Goal: Task Accomplishment & Management: Use online tool/utility

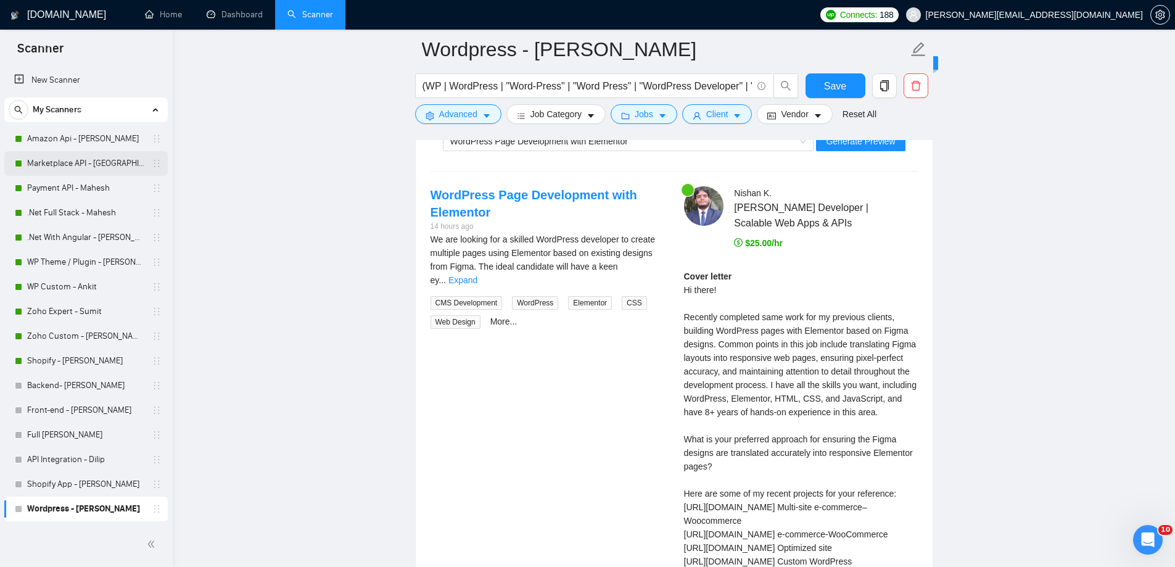
scroll to position [2558, 0]
click at [45, 366] on link "Shopify - [PERSON_NAME]" at bounding box center [85, 360] width 117 height 25
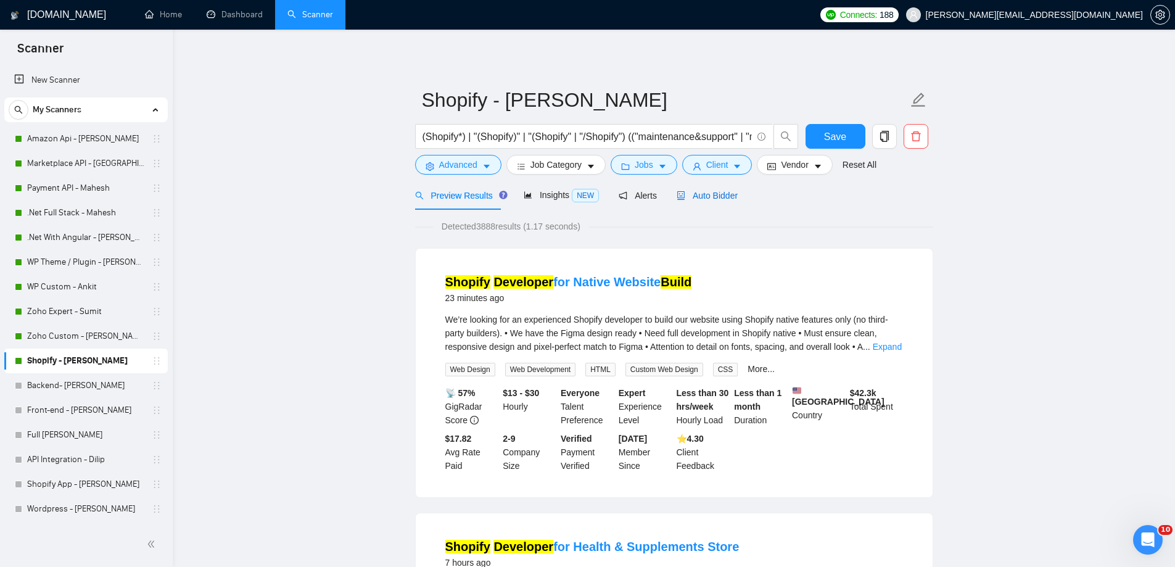
click at [717, 199] on span "Auto Bidder" at bounding box center [707, 196] width 61 height 10
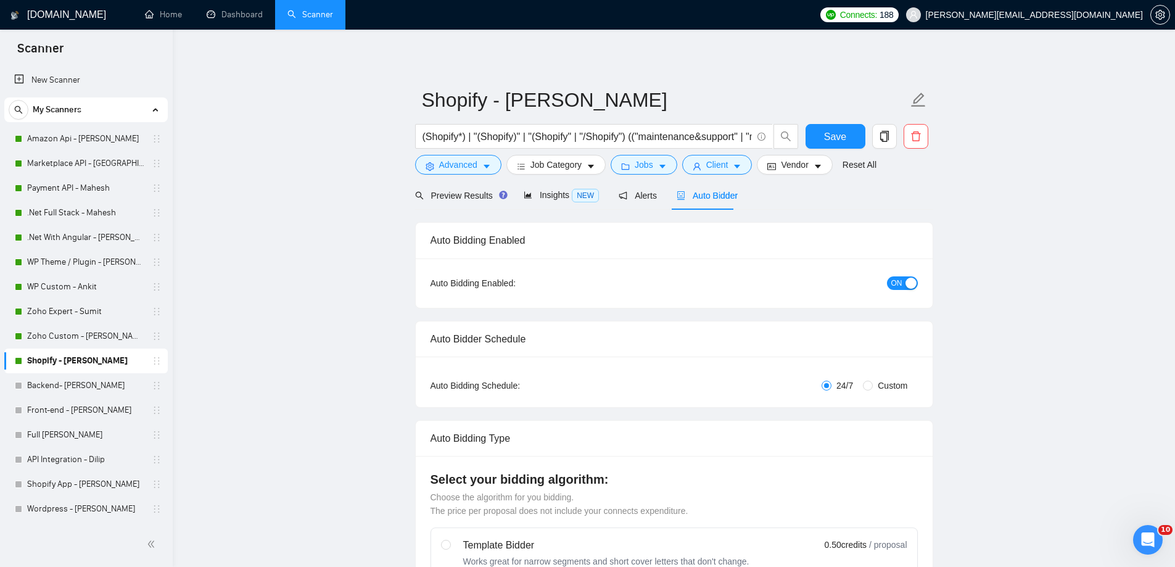
radio input "false"
radio input "true"
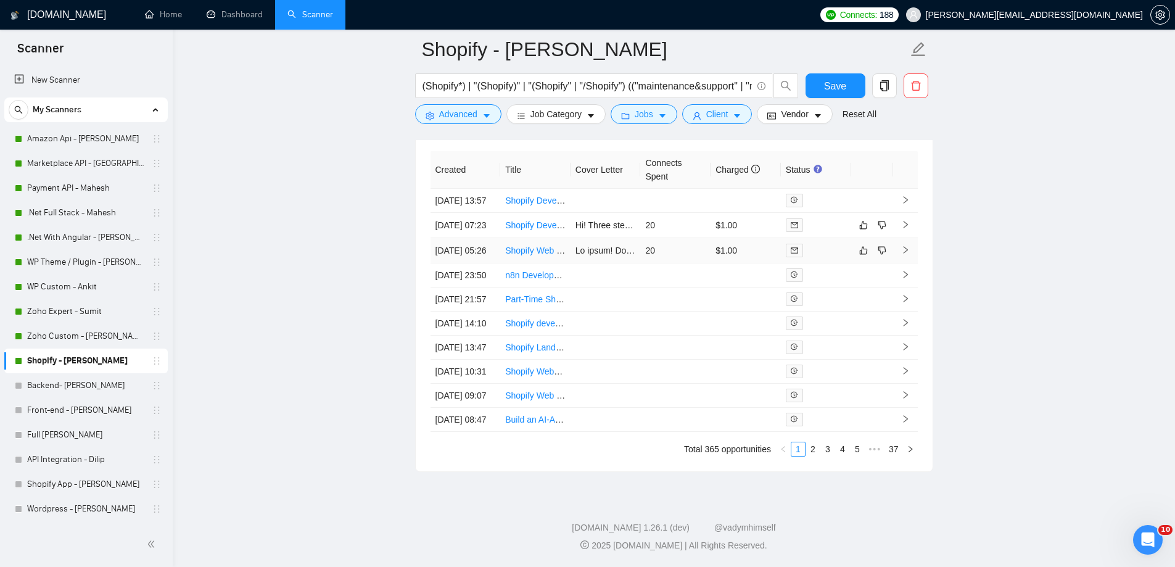
scroll to position [3269, 0]
click at [78, 336] on link "Zoho Custom - [PERSON_NAME]" at bounding box center [85, 336] width 117 height 25
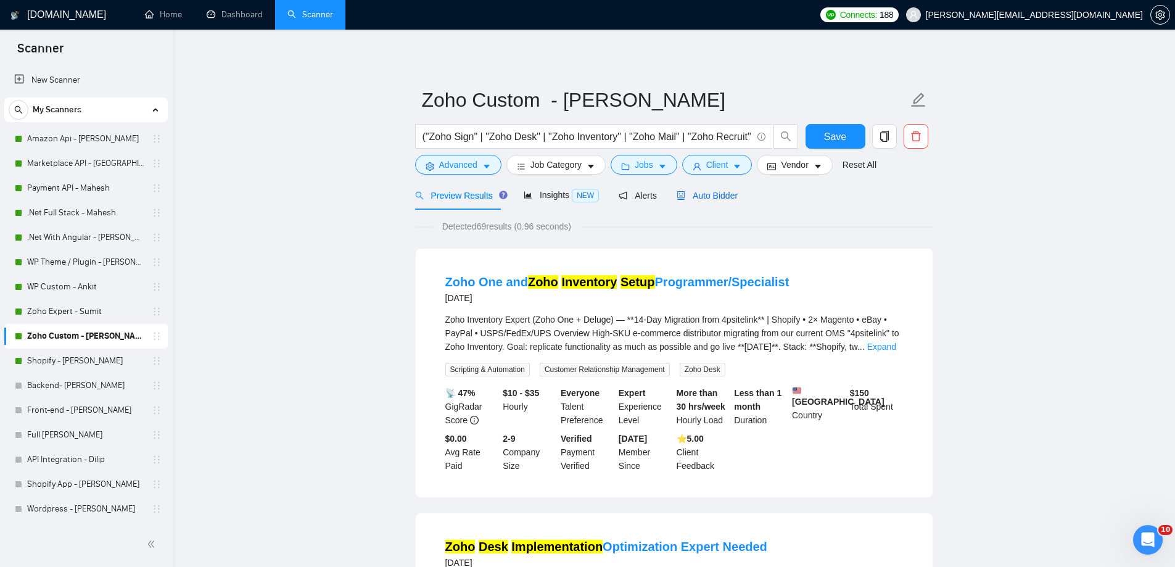
click at [706, 197] on span "Auto Bidder" at bounding box center [707, 196] width 61 height 10
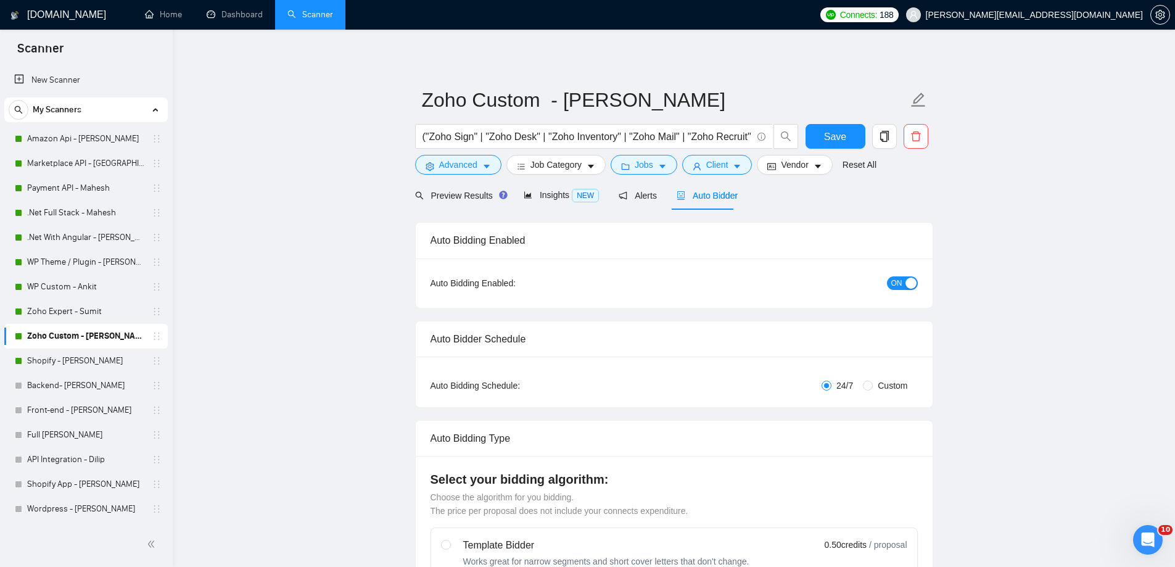
radio input "false"
radio input "true"
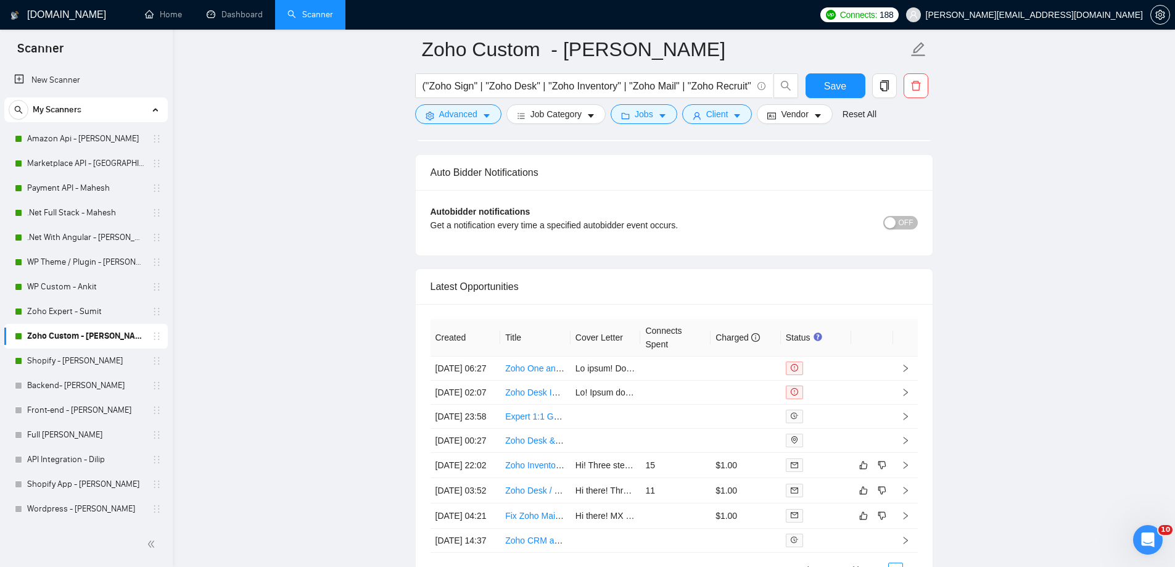
scroll to position [2961, 0]
click at [26, 308] on div "Zoho Expert - Sumit" at bounding box center [88, 311] width 147 height 25
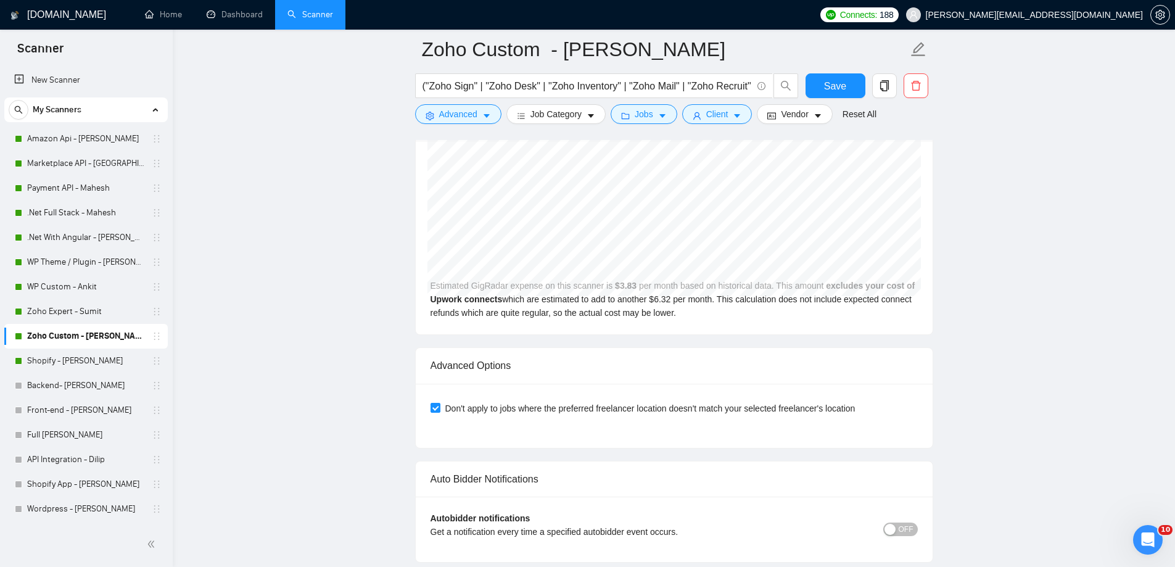
scroll to position [2591, 0]
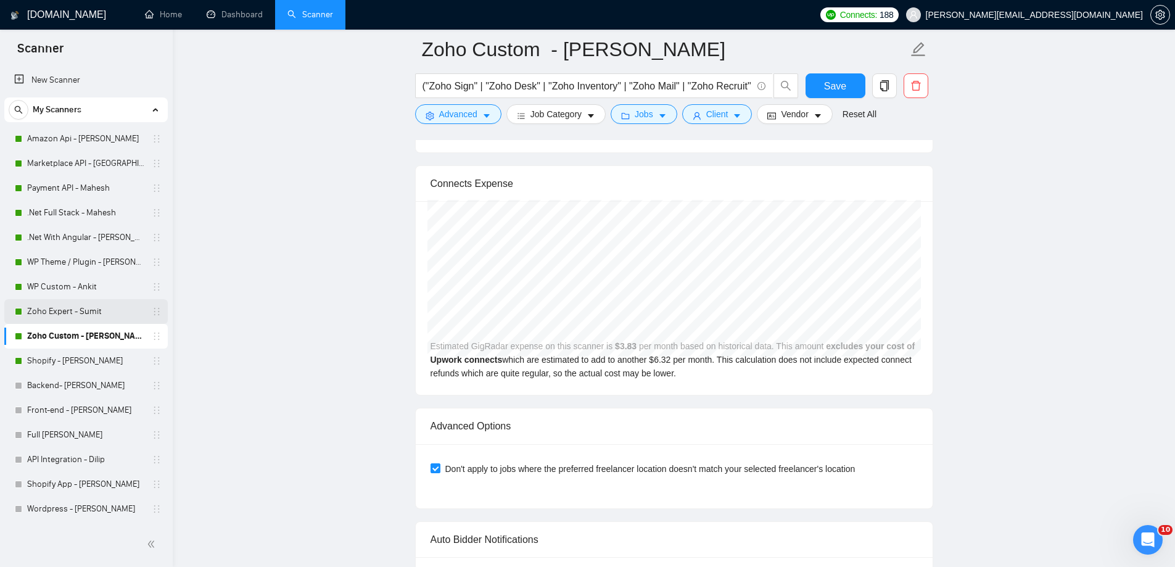
click at [71, 310] on link "Zoho Expert - Sumit" at bounding box center [85, 311] width 117 height 25
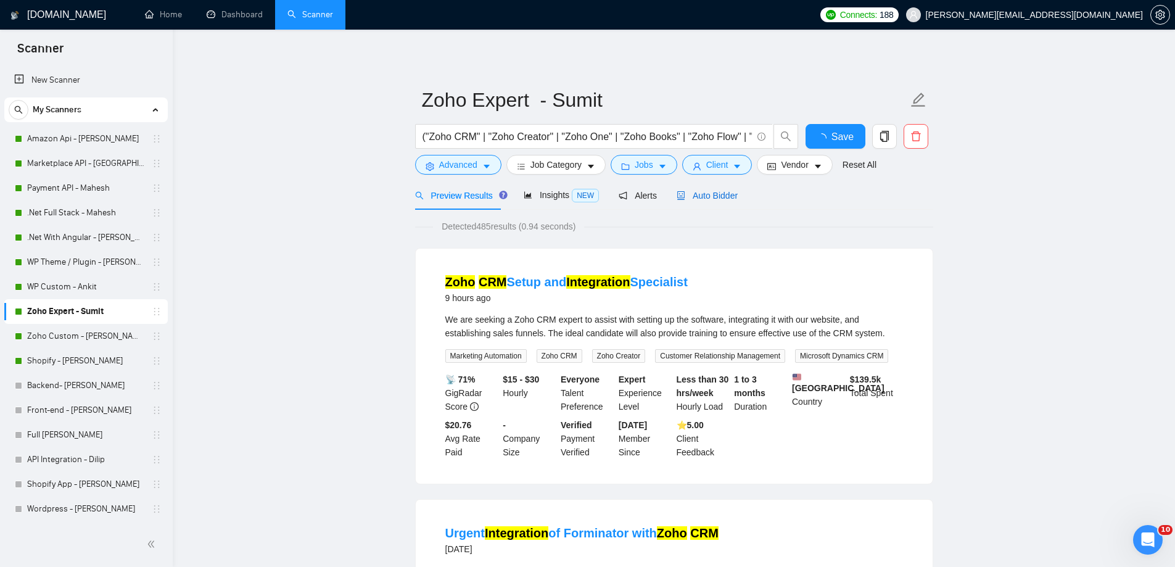
click at [723, 201] on div "Auto Bidder" at bounding box center [707, 196] width 61 height 14
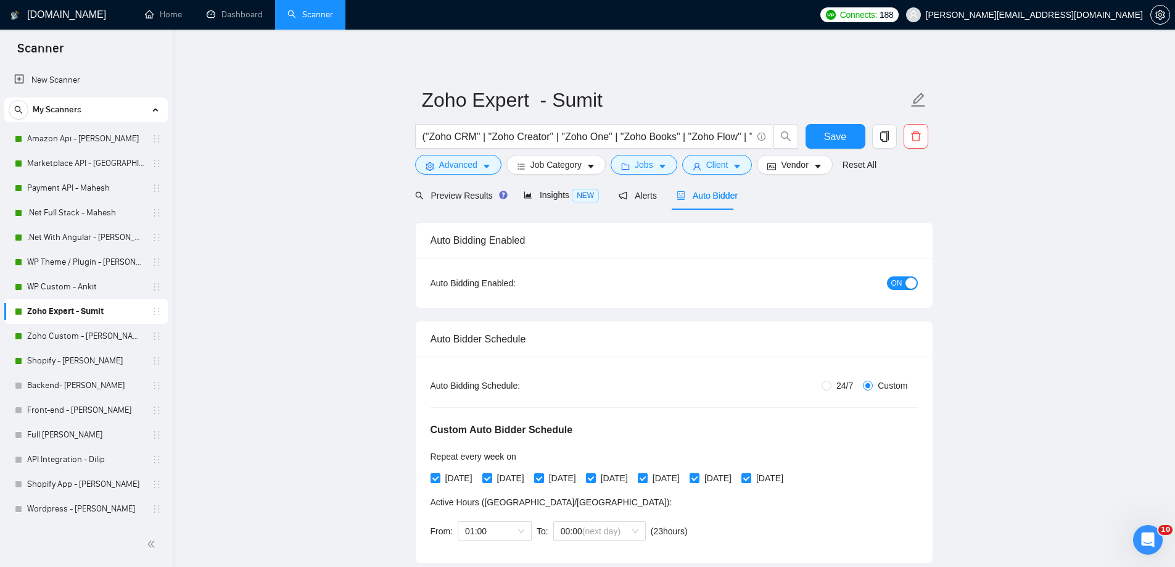
radio input "false"
radio input "true"
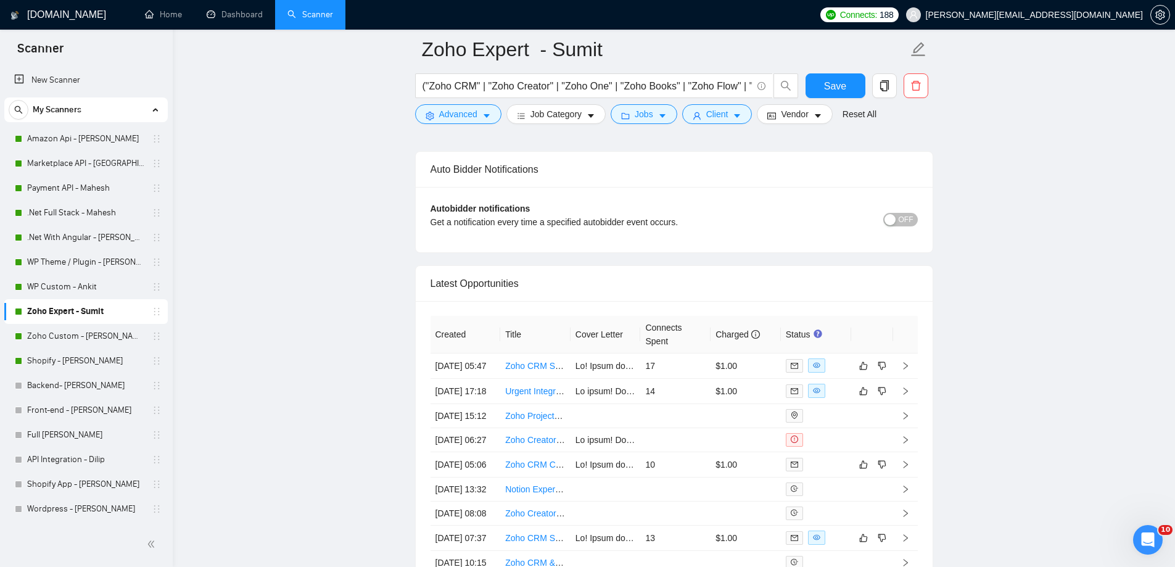
scroll to position [3022, 0]
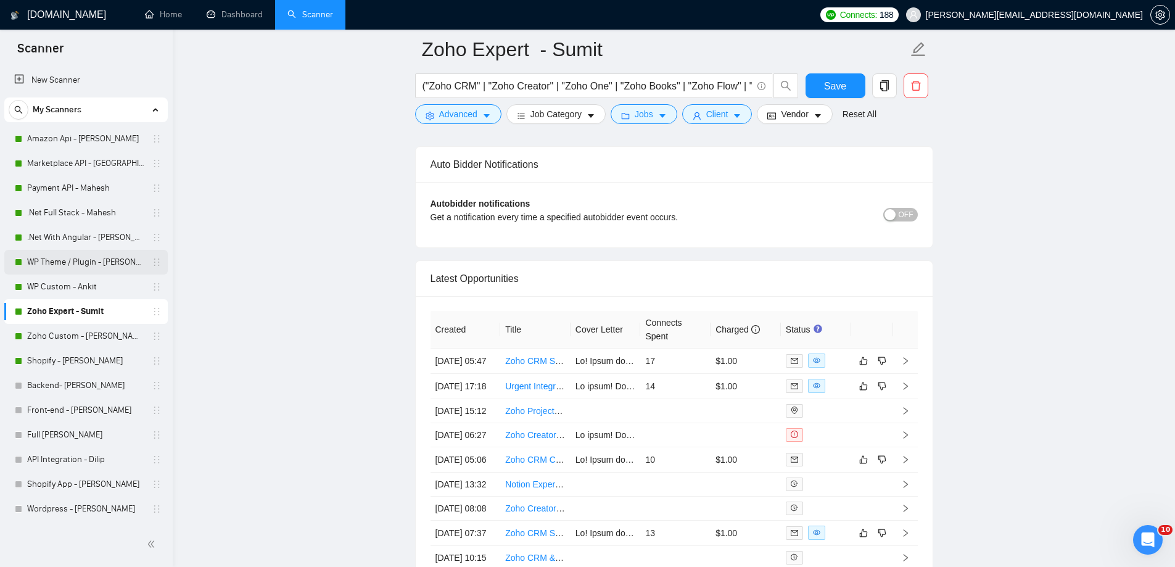
click at [86, 264] on link "WP Theme / Plugin - [PERSON_NAME]" at bounding box center [85, 262] width 117 height 25
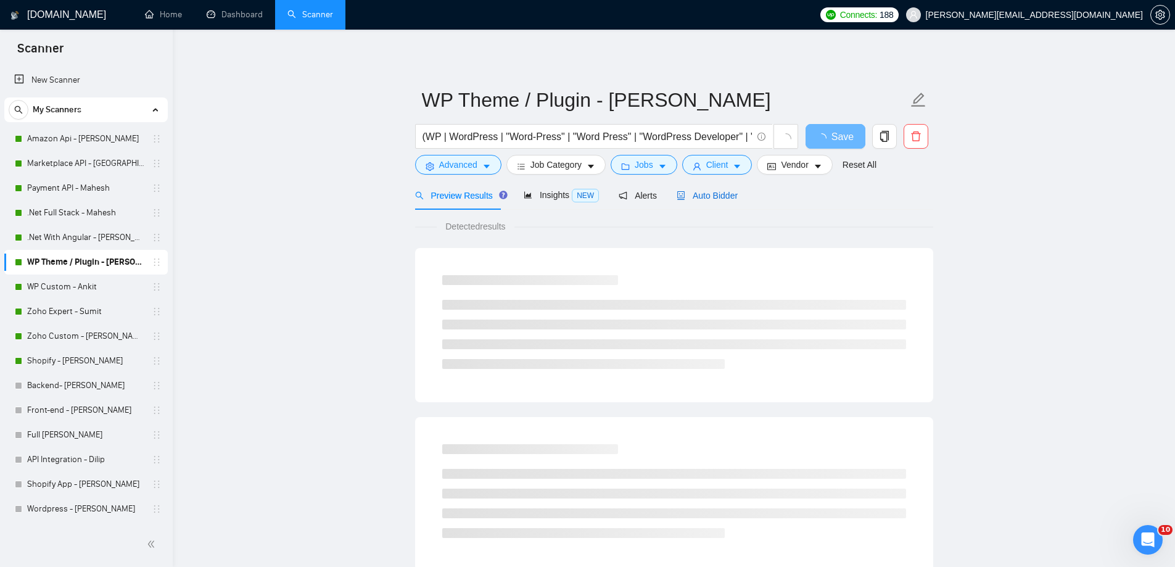
click at [716, 195] on span "Auto Bidder" at bounding box center [707, 196] width 61 height 10
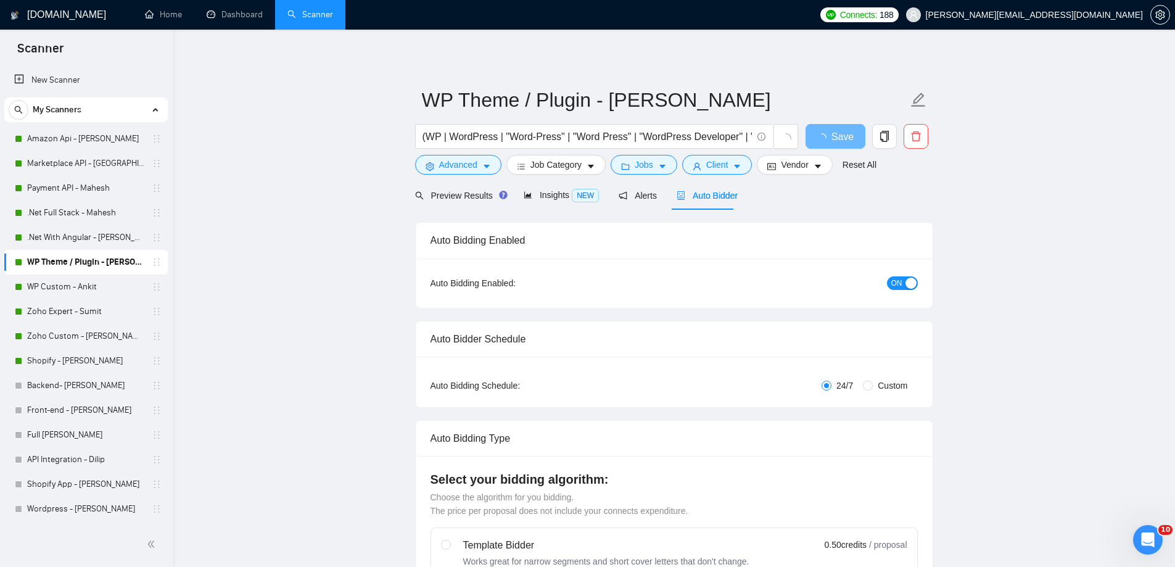
radio input "false"
radio input "true"
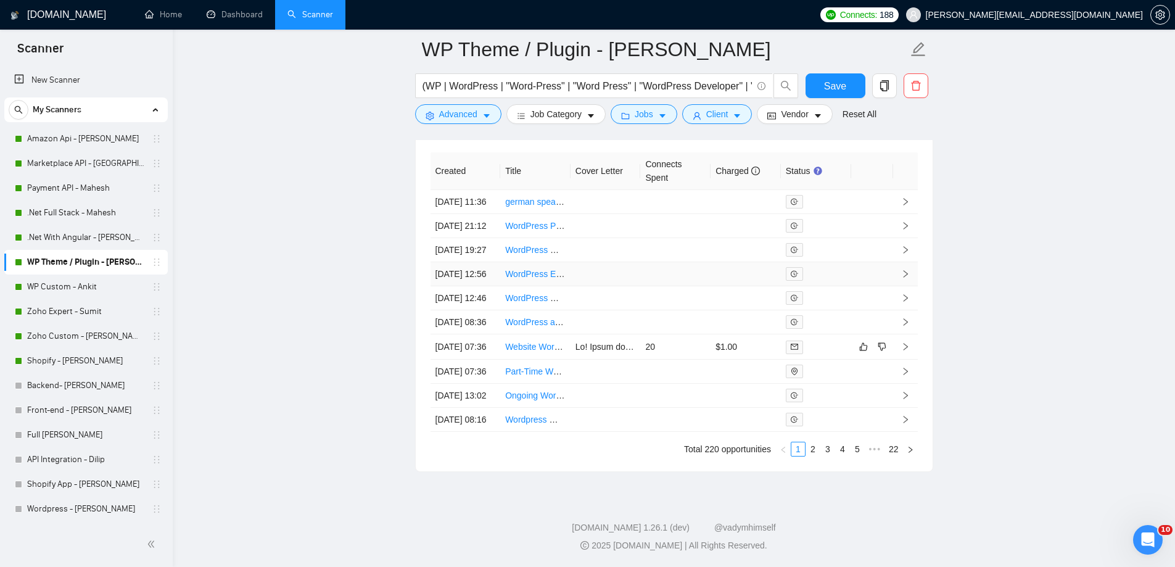
scroll to position [3269, 0]
click at [101, 242] on link ".Net With Angular - [PERSON_NAME]" at bounding box center [85, 237] width 117 height 25
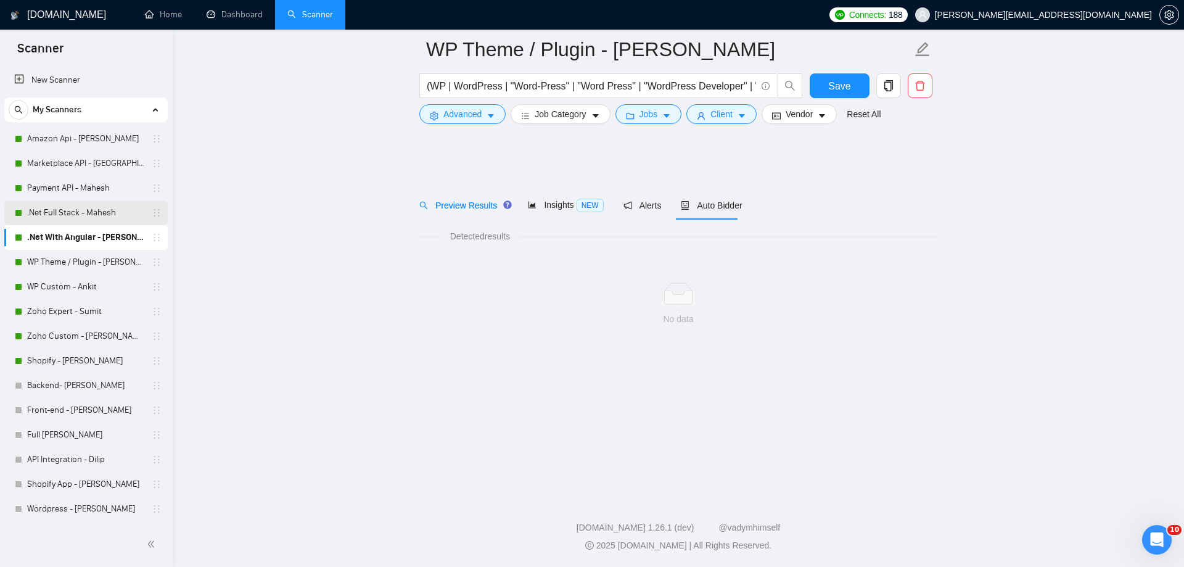
click at [93, 215] on link ".Net Full Stack - Mahesh" at bounding box center [85, 212] width 117 height 25
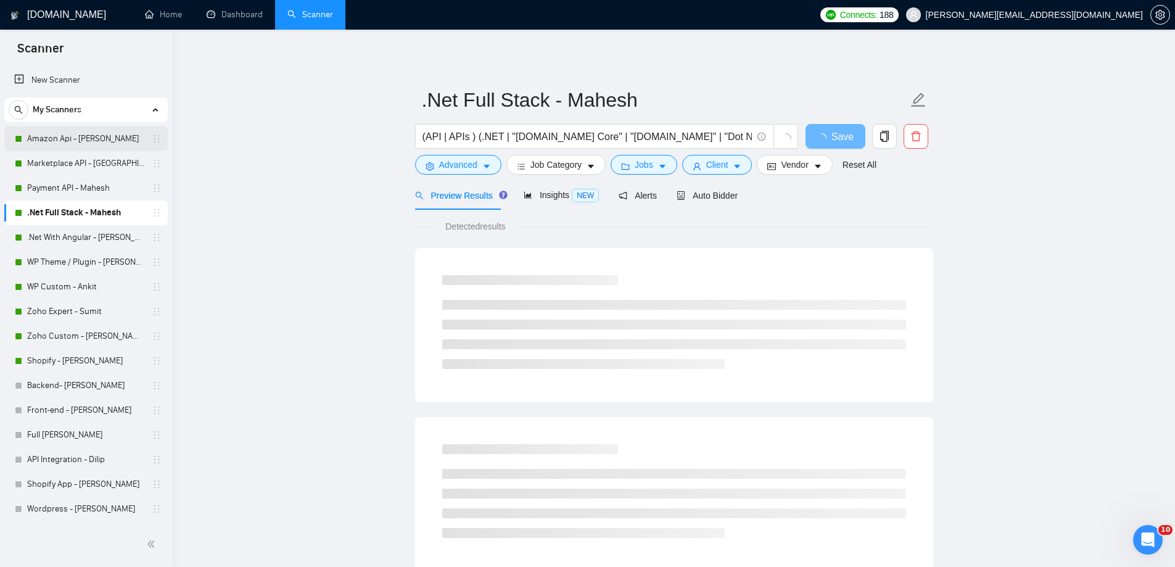
click at [80, 134] on link "Amazon Api - [PERSON_NAME]" at bounding box center [85, 138] width 117 height 25
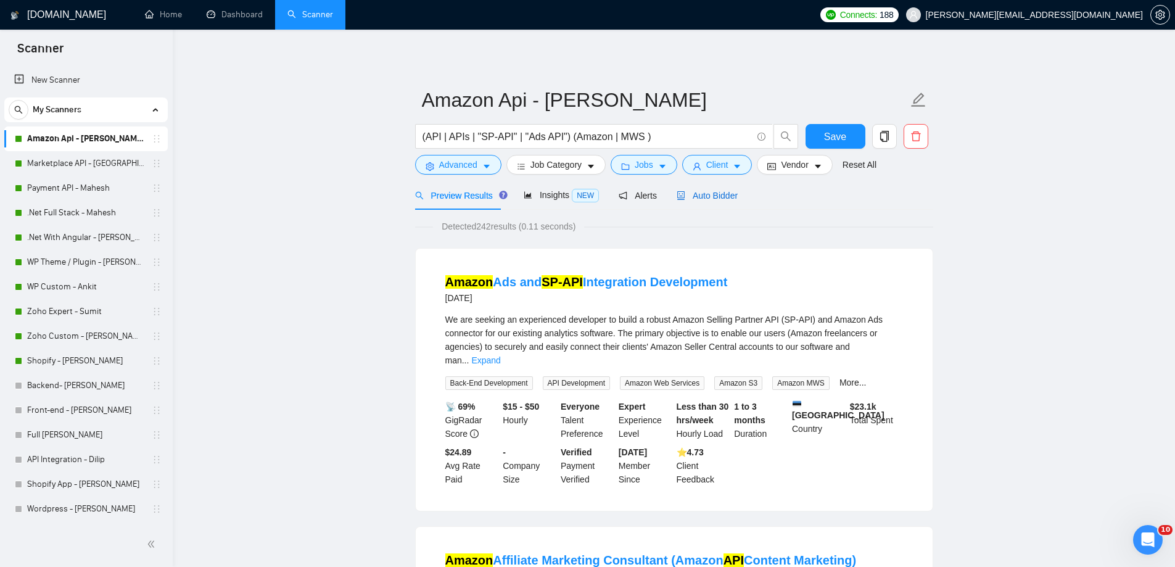
click at [702, 200] on span "Auto Bidder" at bounding box center [707, 196] width 61 height 10
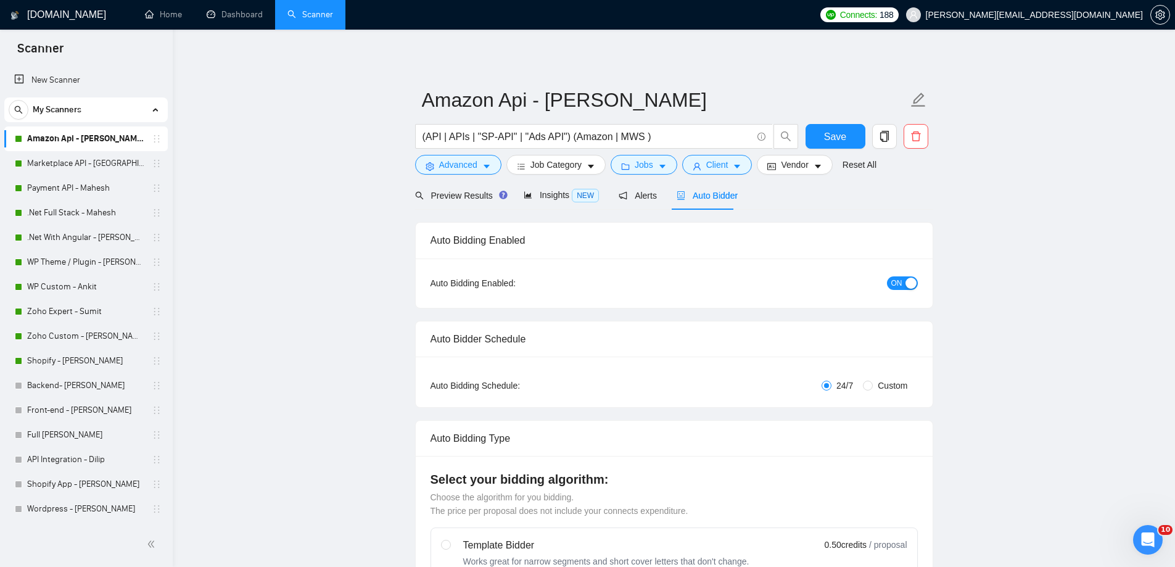
radio input "false"
radio input "true"
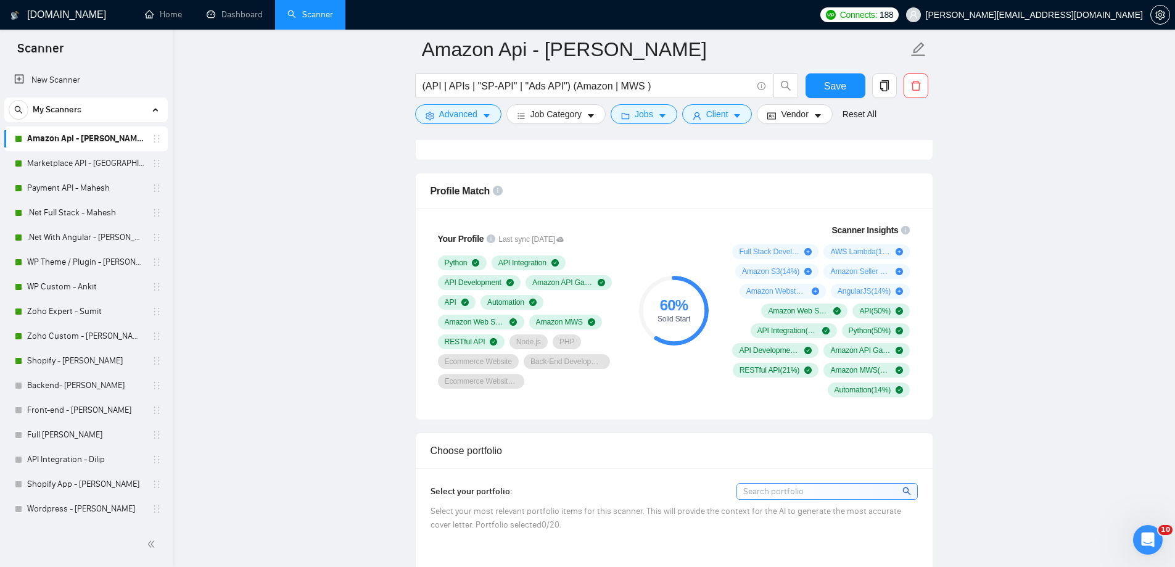
scroll to position [925, 0]
click at [108, 160] on link "Marketplace API - [GEOGRAPHIC_DATA]" at bounding box center [85, 163] width 117 height 25
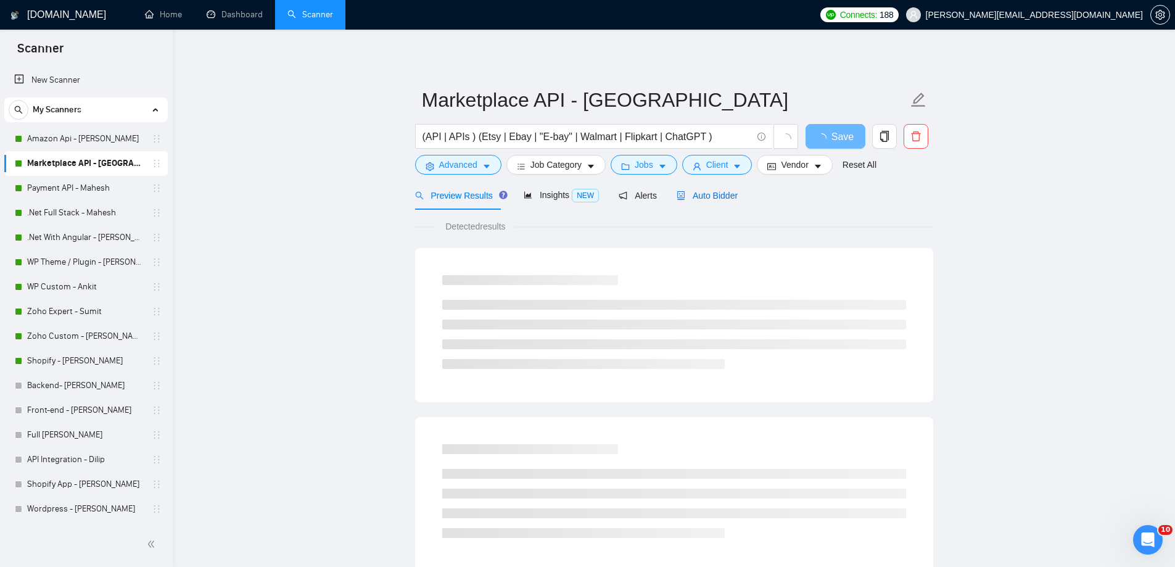
click at [716, 196] on span "Auto Bidder" at bounding box center [707, 196] width 61 height 10
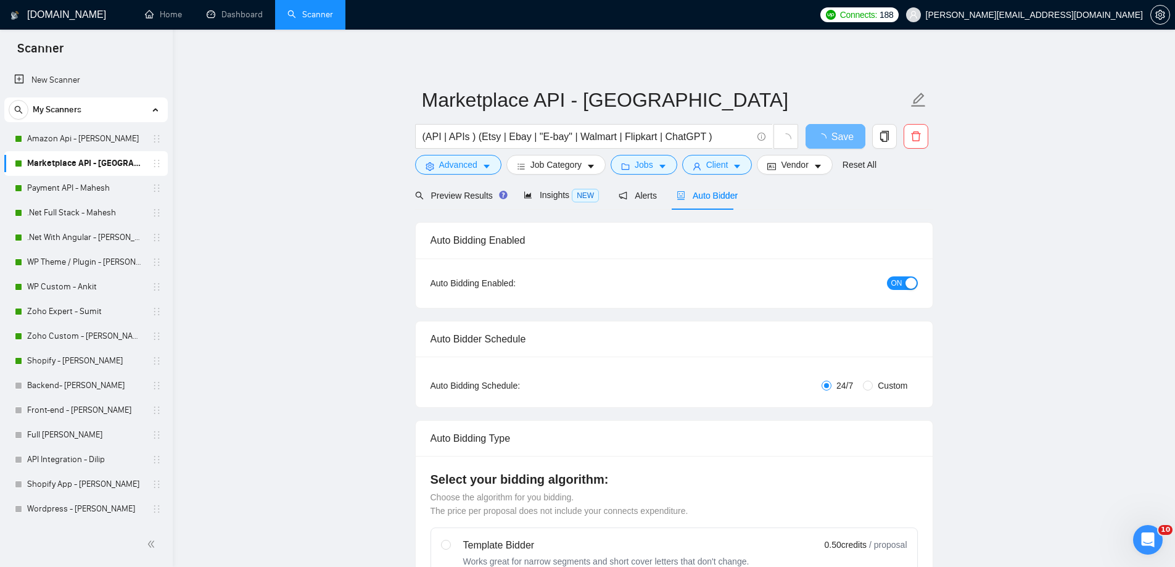
radio input "false"
radio input "true"
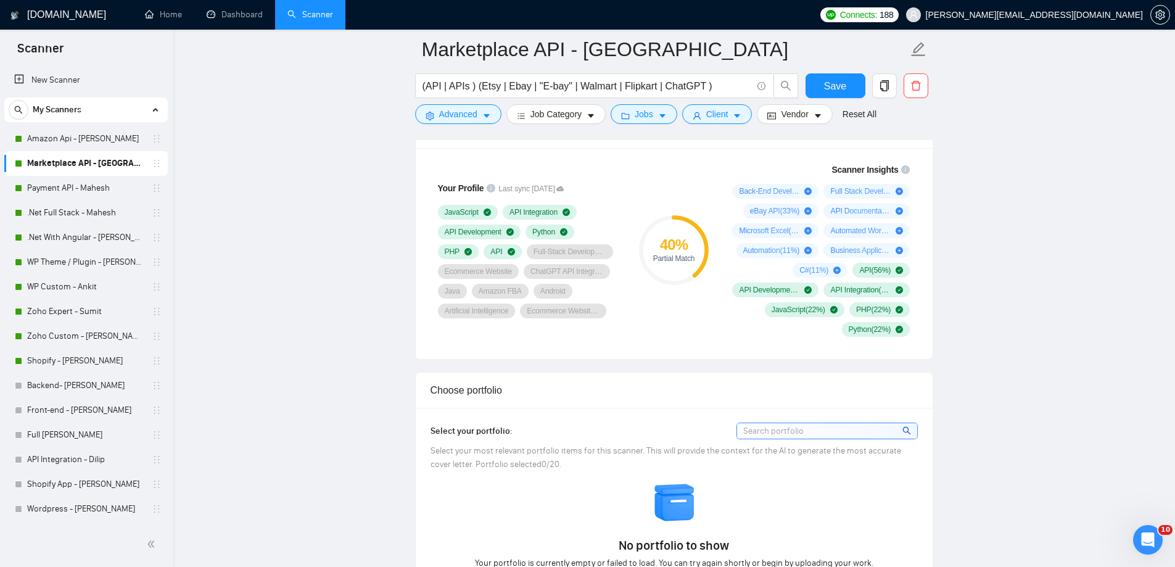
scroll to position [925, 0]
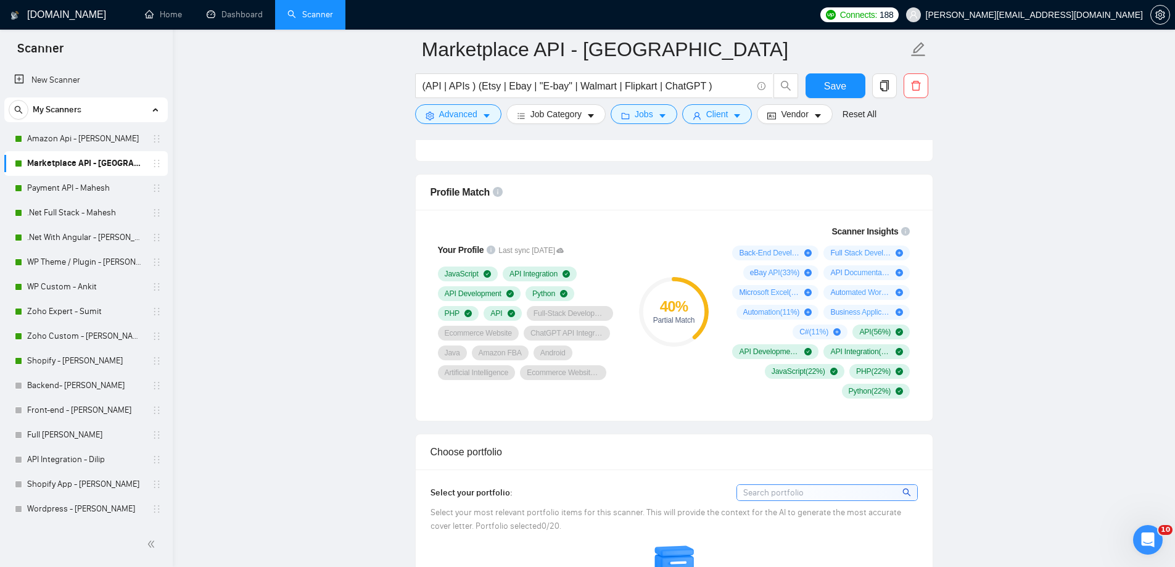
drag, startPoint x: 56, startPoint y: 142, endPoint x: 590, endPoint y: 182, distance: 535.0
click at [56, 142] on link "Amazon Api - [PERSON_NAME]" at bounding box center [85, 138] width 117 height 25
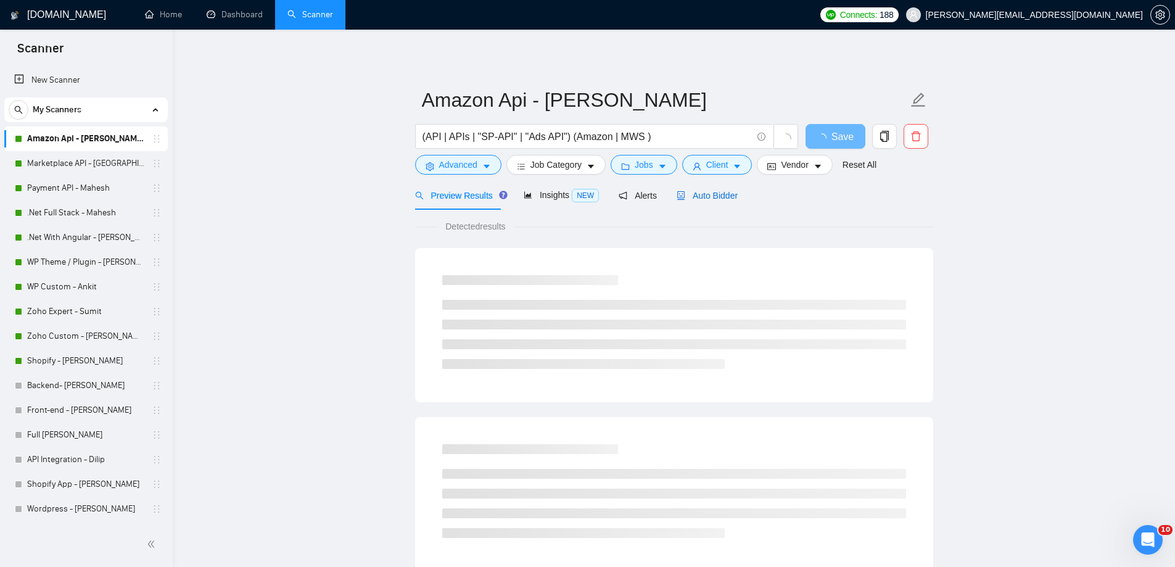
click at [711, 196] on span "Auto Bidder" at bounding box center [707, 196] width 61 height 10
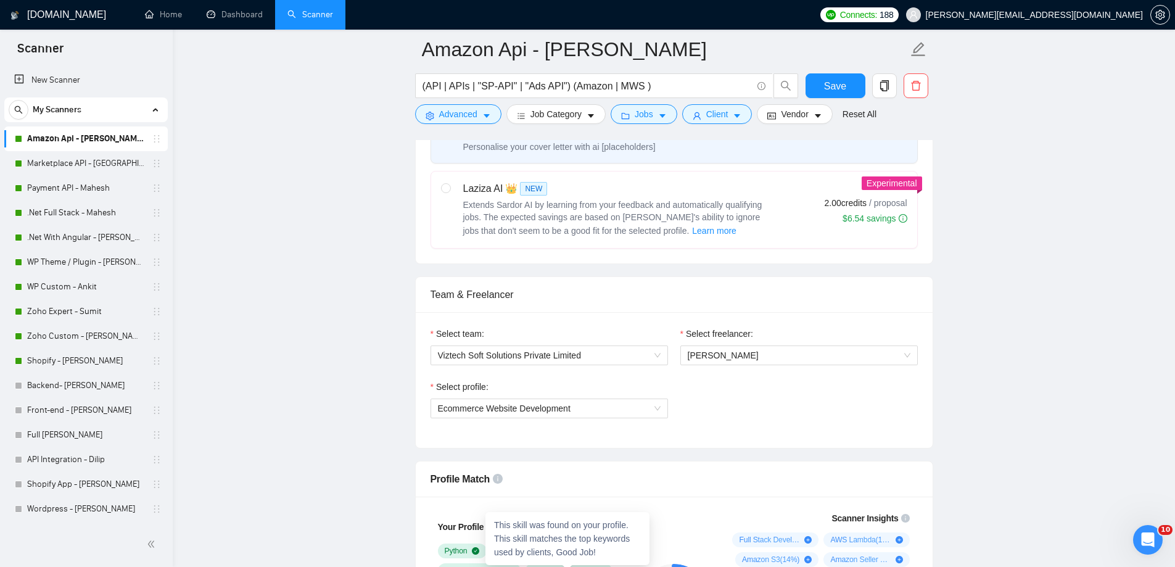
scroll to position [555, 0]
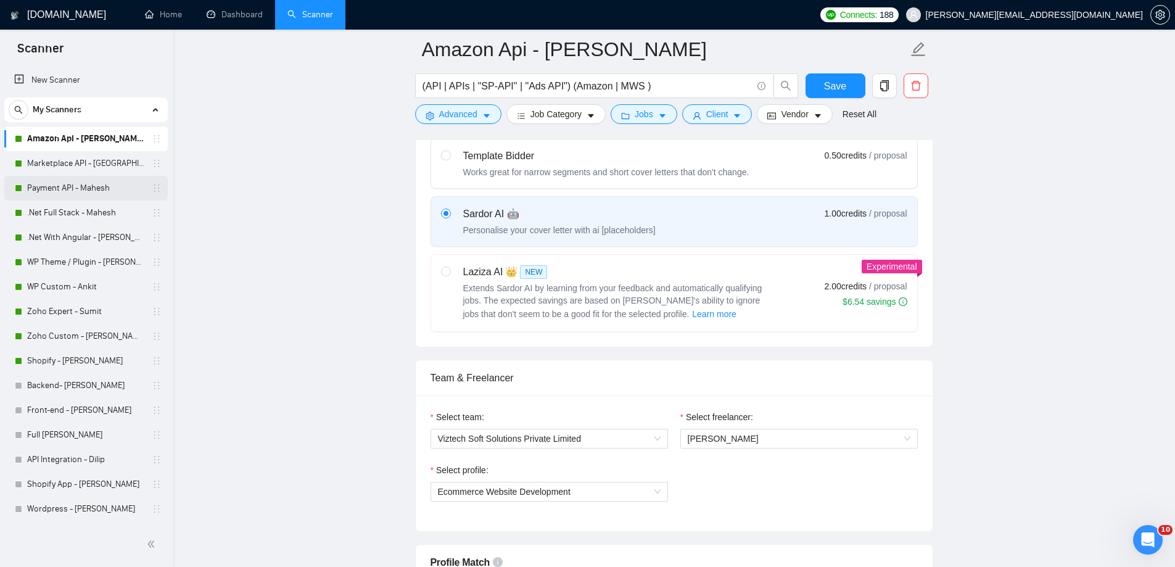
click at [88, 184] on link "Payment API - Mahesh" at bounding box center [85, 188] width 117 height 25
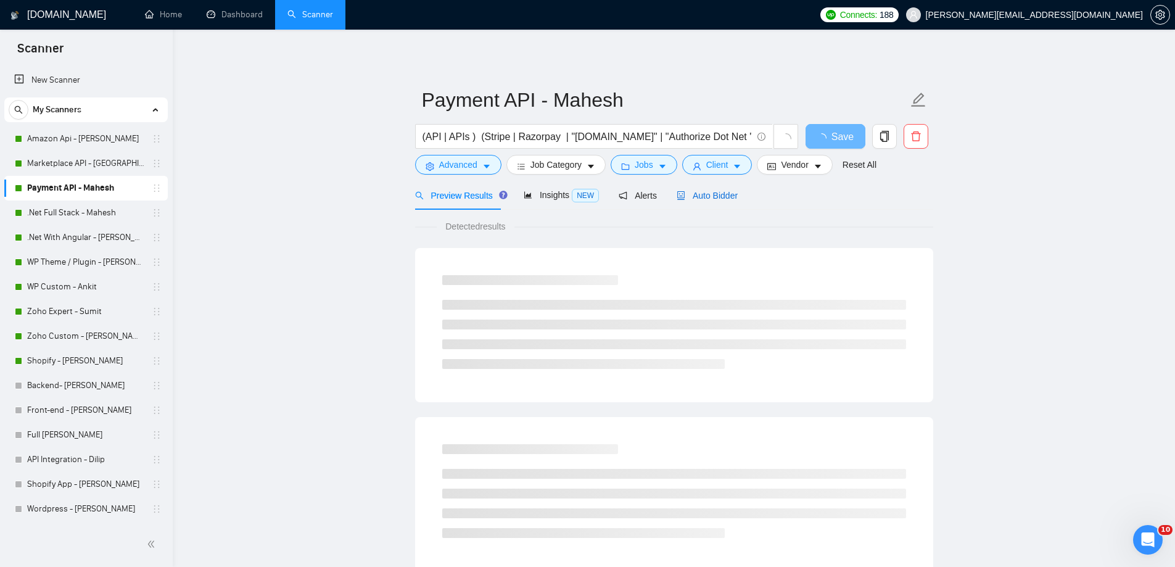
click at [710, 199] on span "Auto Bidder" at bounding box center [707, 196] width 61 height 10
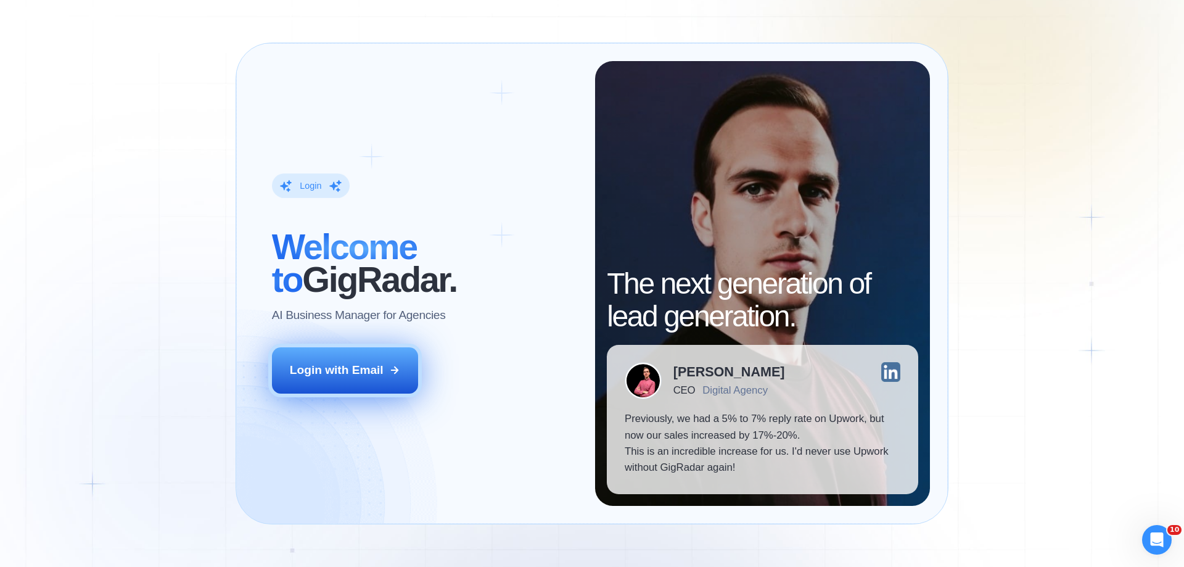
click at [361, 371] on div "Login with Email" at bounding box center [337, 370] width 94 height 16
